Goal: Feedback & Contribution: Submit feedback/report problem

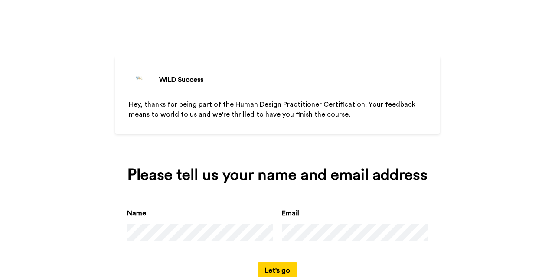
click at [462, 146] on div "WILD Success Hey, thanks for being part of the Human Design Practitioner Certif…" at bounding box center [277, 138] width 555 height 277
click at [455, 220] on div "WILD Success Hey, thanks for being part of the Human Design Practitioner Certif…" at bounding box center [277, 138] width 555 height 277
click at [473, 212] on div "WILD Success Hey, thanks for being part of the Human Design Practitioner Certif…" at bounding box center [277, 138] width 555 height 277
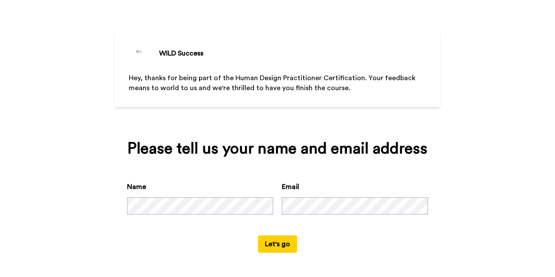
scroll to position [43, 0]
click at [275, 247] on button "Let's go" at bounding box center [277, 243] width 39 height 17
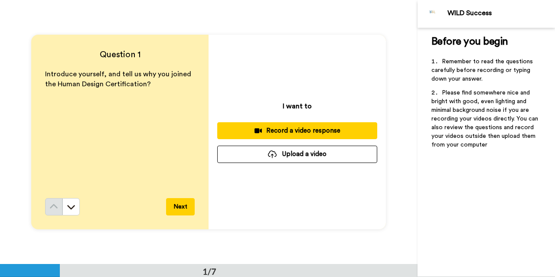
click at [178, 210] on button "Next" at bounding box center [180, 206] width 29 height 17
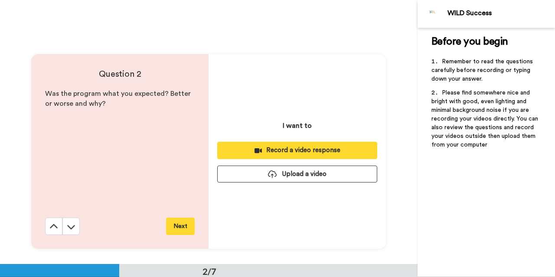
scroll to position [264, 0]
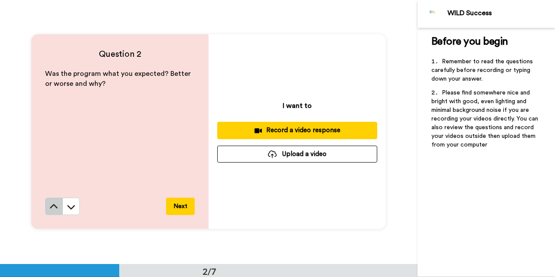
click at [52, 206] on icon at bounding box center [54, 206] width 8 height 4
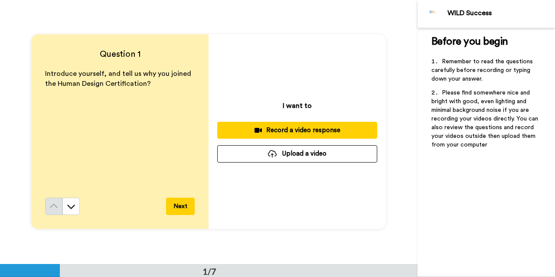
scroll to position [0, 0]
click at [307, 134] on div "Record a video response" at bounding box center [297, 130] width 146 height 9
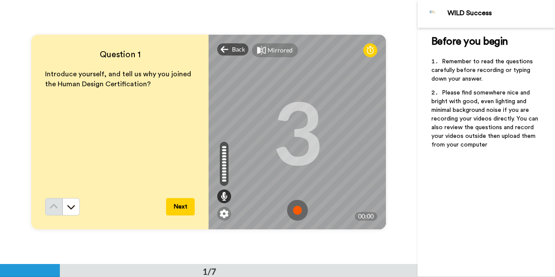
click at [299, 212] on img at bounding box center [297, 210] width 21 height 21
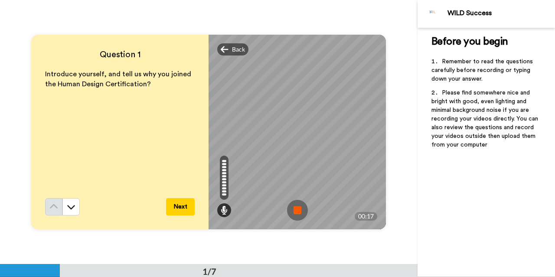
click at [299, 212] on img at bounding box center [297, 210] width 21 height 21
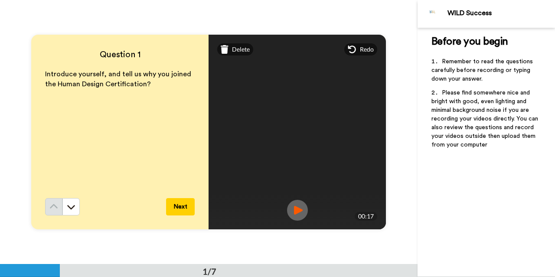
click at [181, 209] on button "Next" at bounding box center [180, 206] width 29 height 17
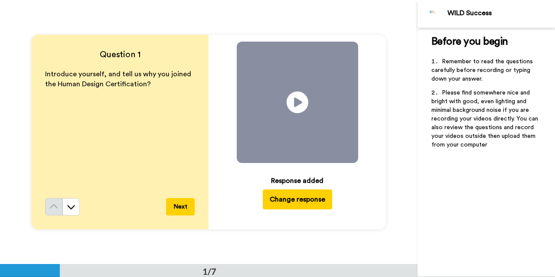
scroll to position [264, 0]
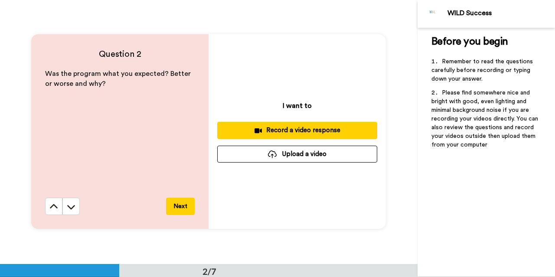
click at [300, 132] on div "Record a video response" at bounding box center [297, 130] width 146 height 9
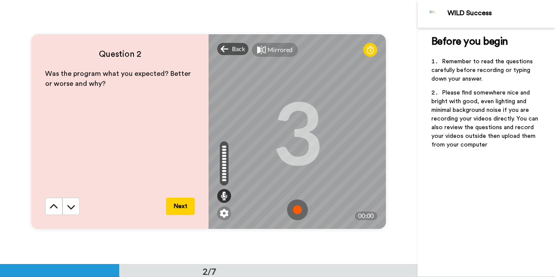
click at [299, 211] on img at bounding box center [297, 209] width 21 height 21
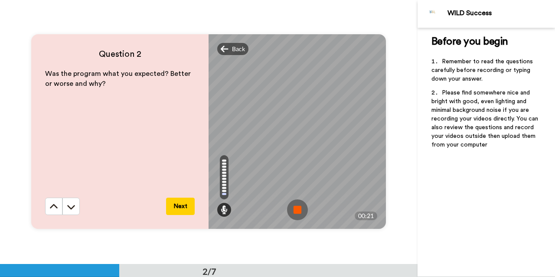
click at [188, 205] on button "Next" at bounding box center [180, 206] width 29 height 17
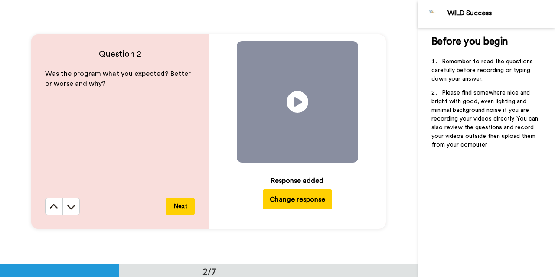
scroll to position [528, 0]
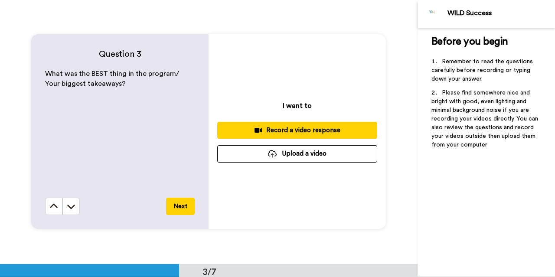
click at [296, 133] on div "Record a video response" at bounding box center [297, 130] width 146 height 9
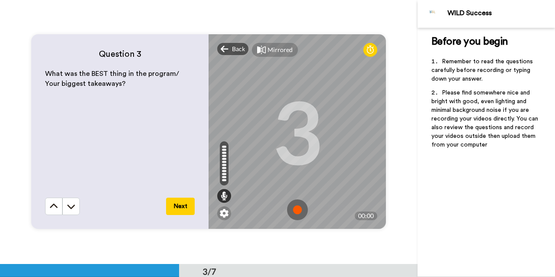
click at [298, 209] on img at bounding box center [297, 209] width 21 height 21
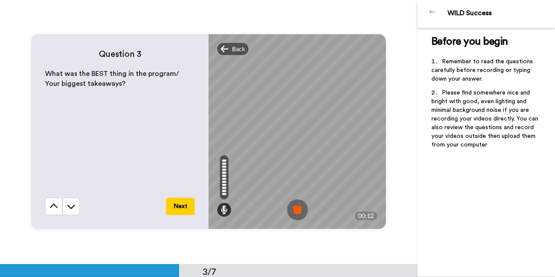
click at [184, 207] on button "Next" at bounding box center [180, 206] width 29 height 17
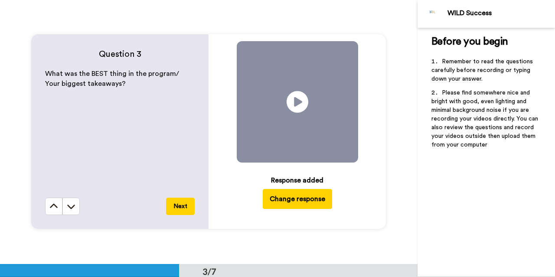
scroll to position [792, 0]
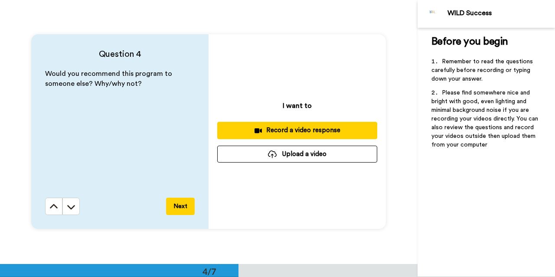
click at [288, 129] on div "Record a video response" at bounding box center [297, 130] width 146 height 9
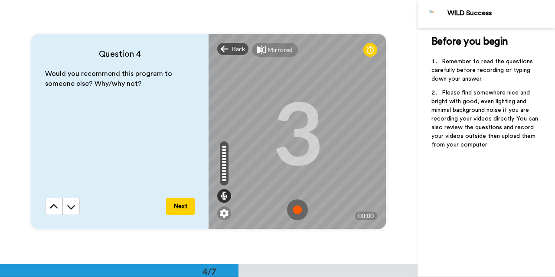
click at [300, 210] on img at bounding box center [297, 209] width 21 height 21
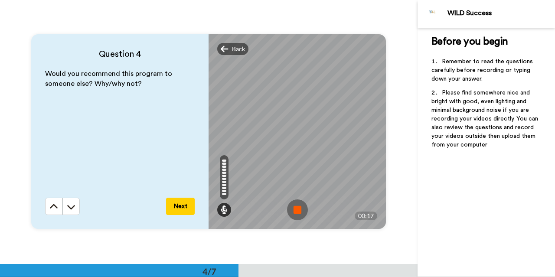
click at [185, 206] on button "Next" at bounding box center [180, 206] width 29 height 17
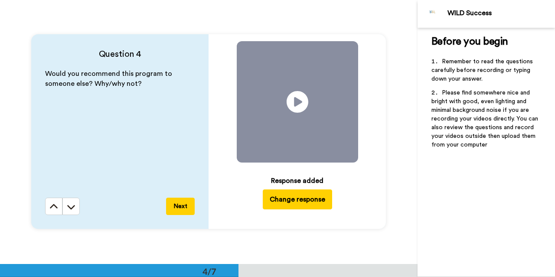
scroll to position [1056, 0]
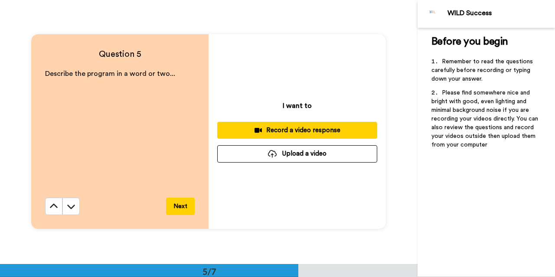
click at [183, 208] on button "Next" at bounding box center [180, 206] width 29 height 17
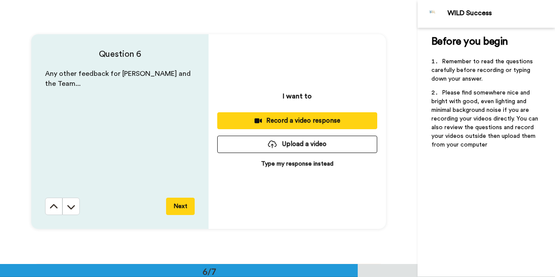
scroll to position [1319, 0]
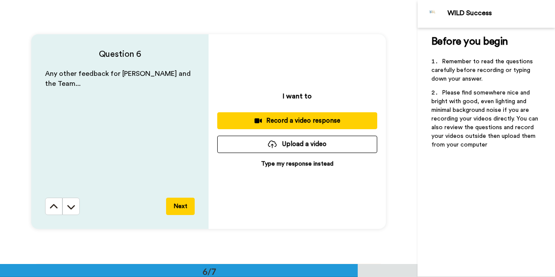
click at [183, 208] on button "Next" at bounding box center [180, 206] width 29 height 17
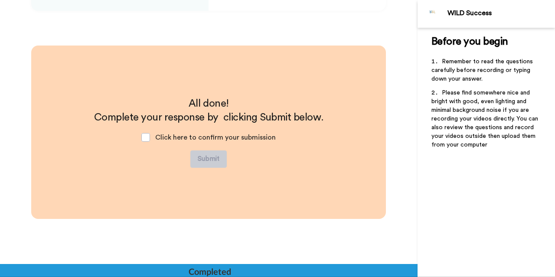
scroll to position [1538, 0]
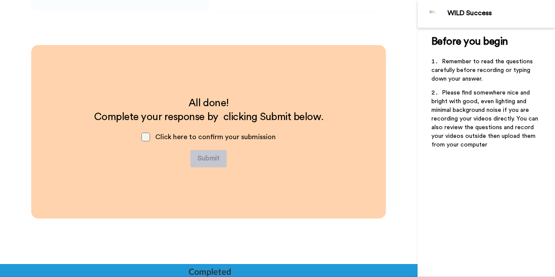
click at [148, 135] on span at bounding box center [145, 137] width 9 height 9
click at [207, 154] on button "Submit" at bounding box center [208, 158] width 36 height 17
